Goal: Information Seeking & Learning: Learn about a topic

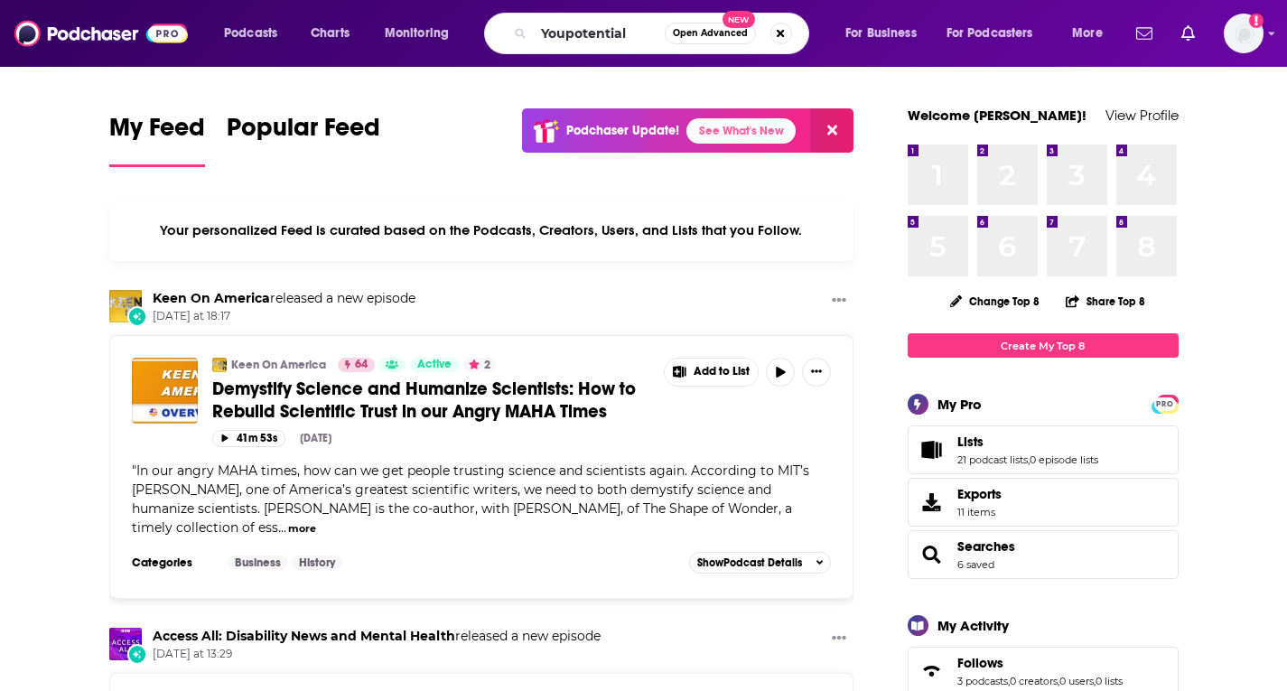
type input "Youpotential"
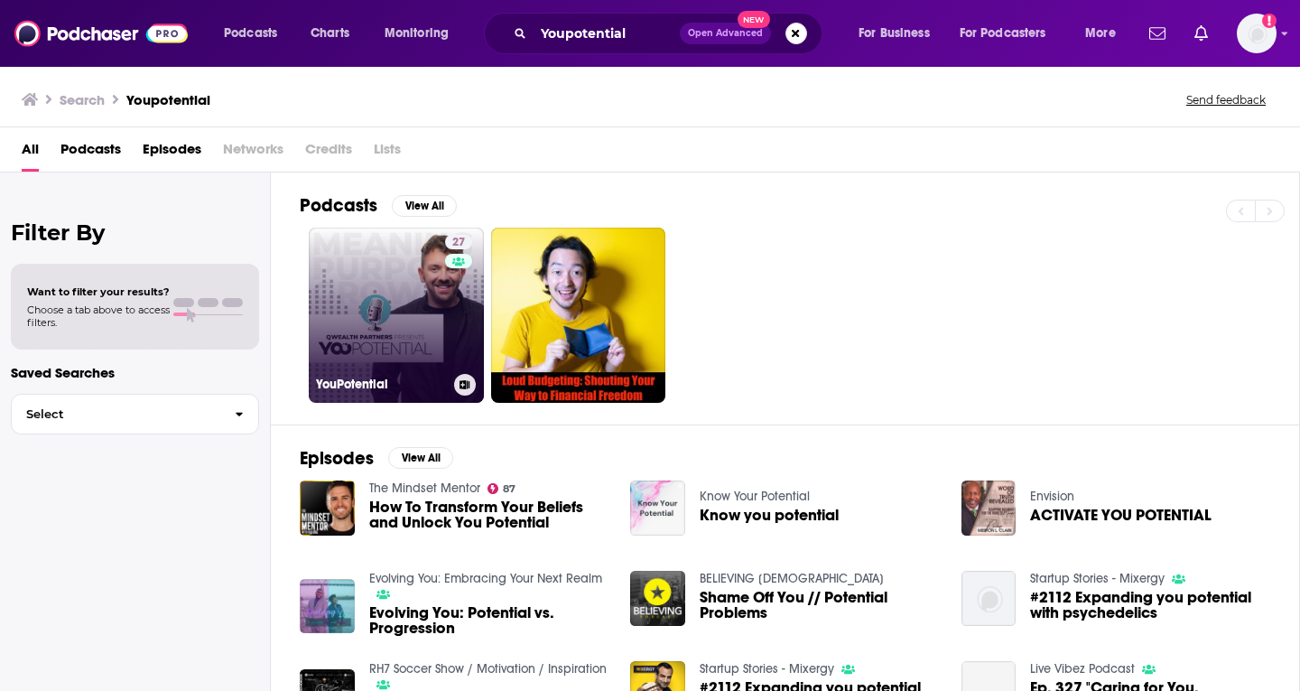
click at [412, 337] on link "27 YouPotential" at bounding box center [396, 315] width 175 height 175
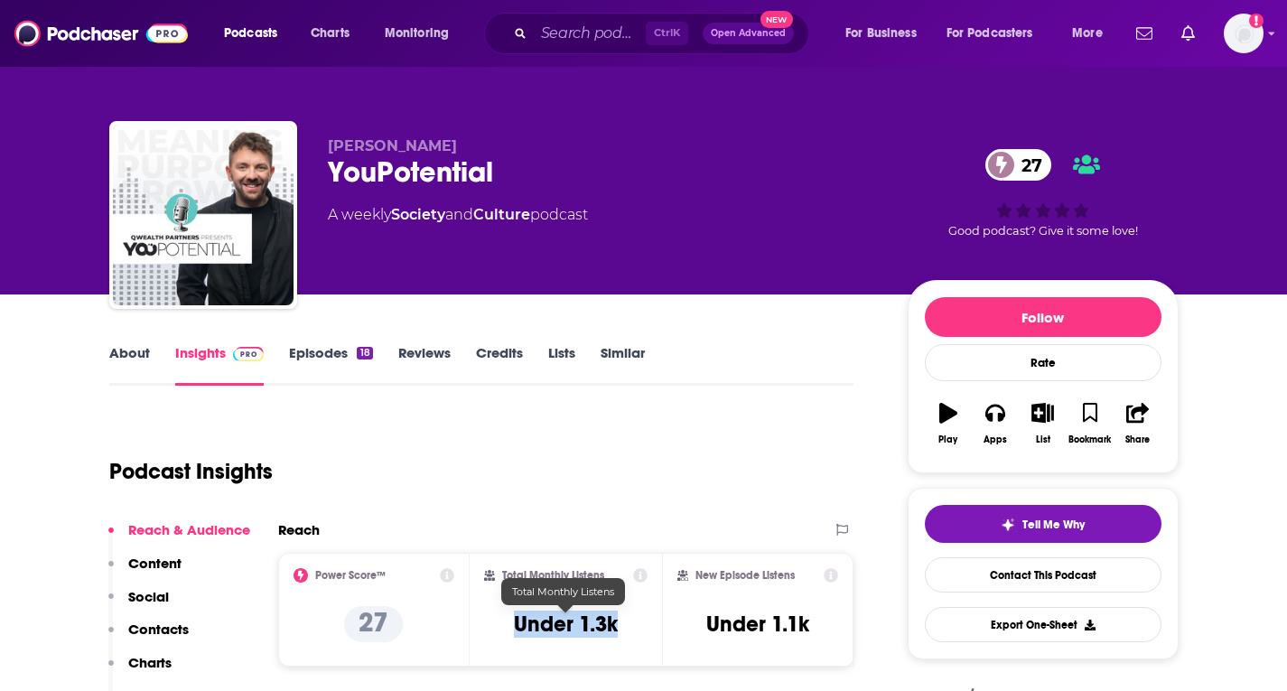
drag, startPoint x: 627, startPoint y: 623, endPoint x: 517, endPoint y: 619, distance: 109.4
click at [517, 619] on div "Total Monthly Listens Under 1.3k" at bounding box center [565, 609] width 163 height 83
copy h3 "Under 1.3k"
